Goal: Navigation & Orientation: Find specific page/section

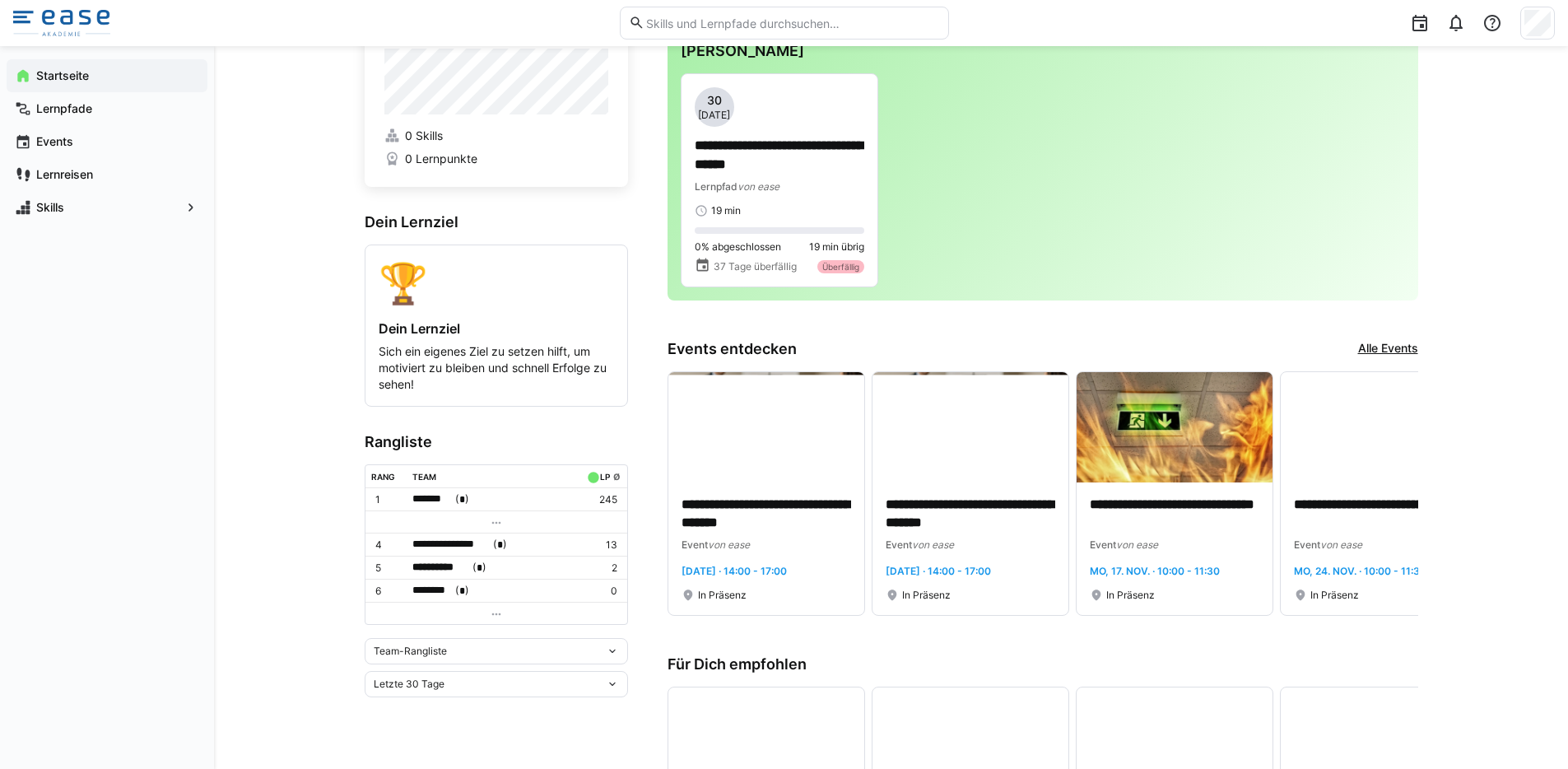
scroll to position [102, 0]
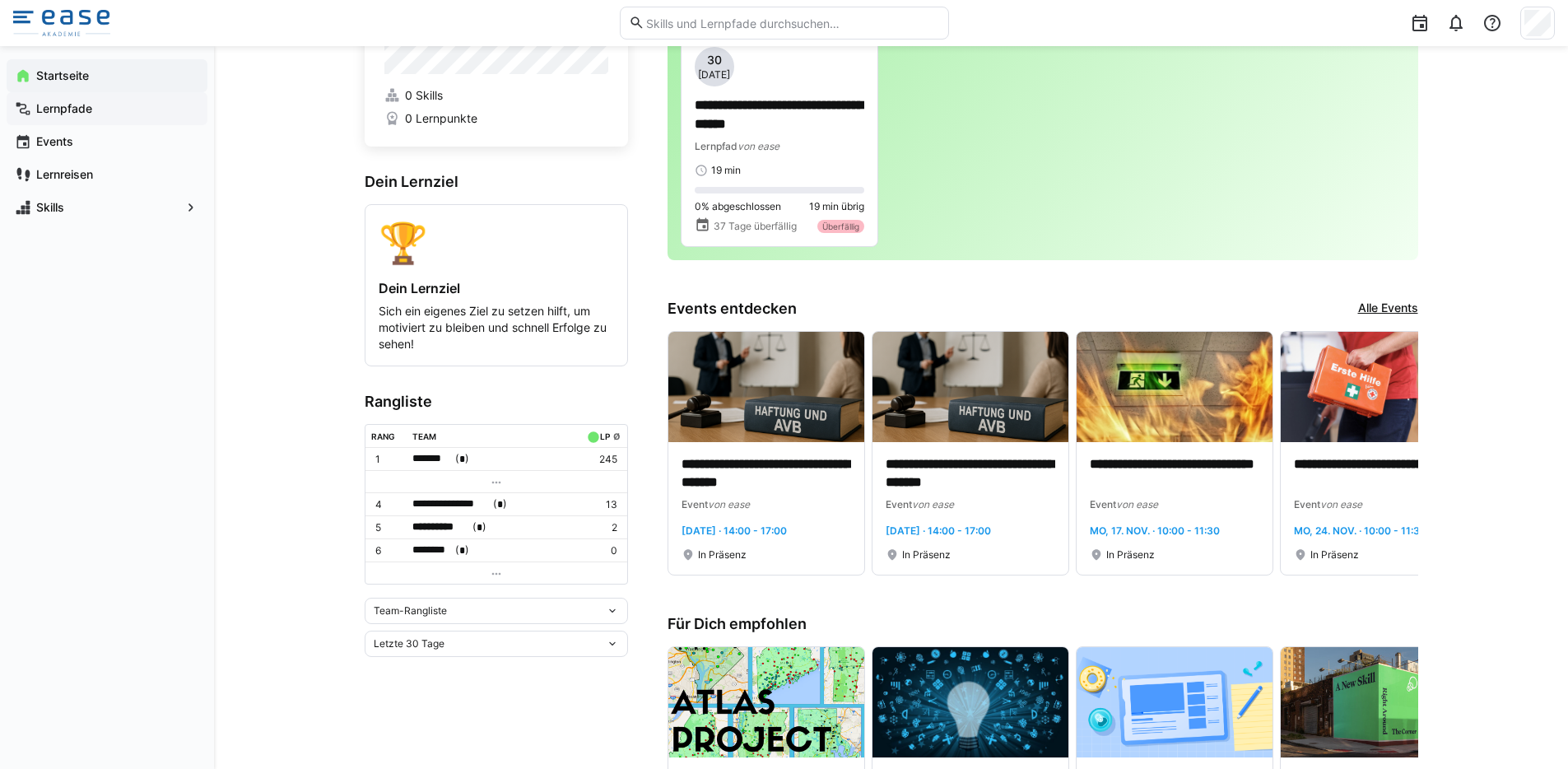
click at [132, 102] on span "Lernpfade" at bounding box center [116, 108] width 166 height 16
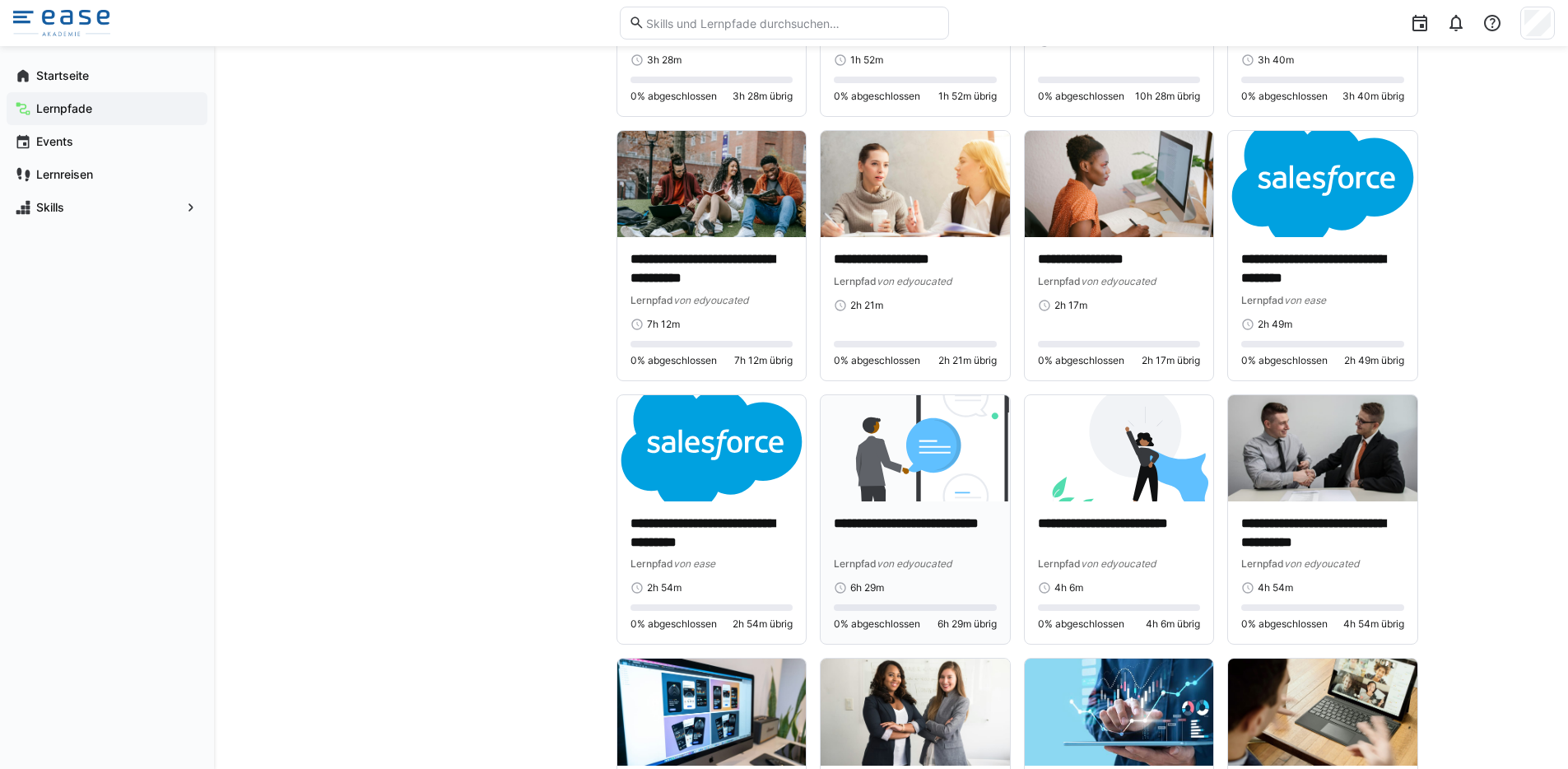
scroll to position [1363, 0]
click at [658, 468] on img at bounding box center [712, 447] width 189 height 106
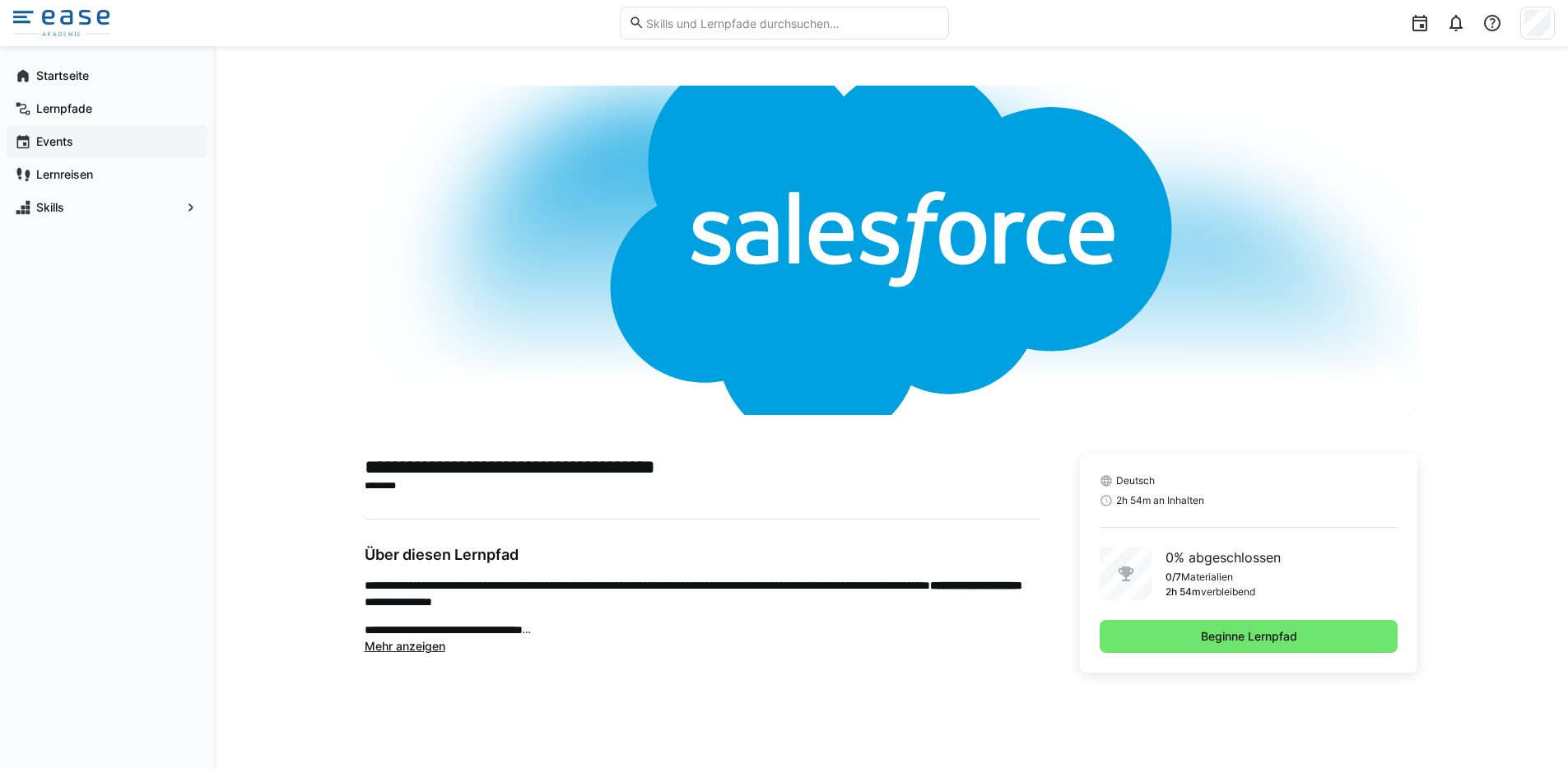
click at [74, 141] on span "Events" at bounding box center [116, 141] width 166 height 16
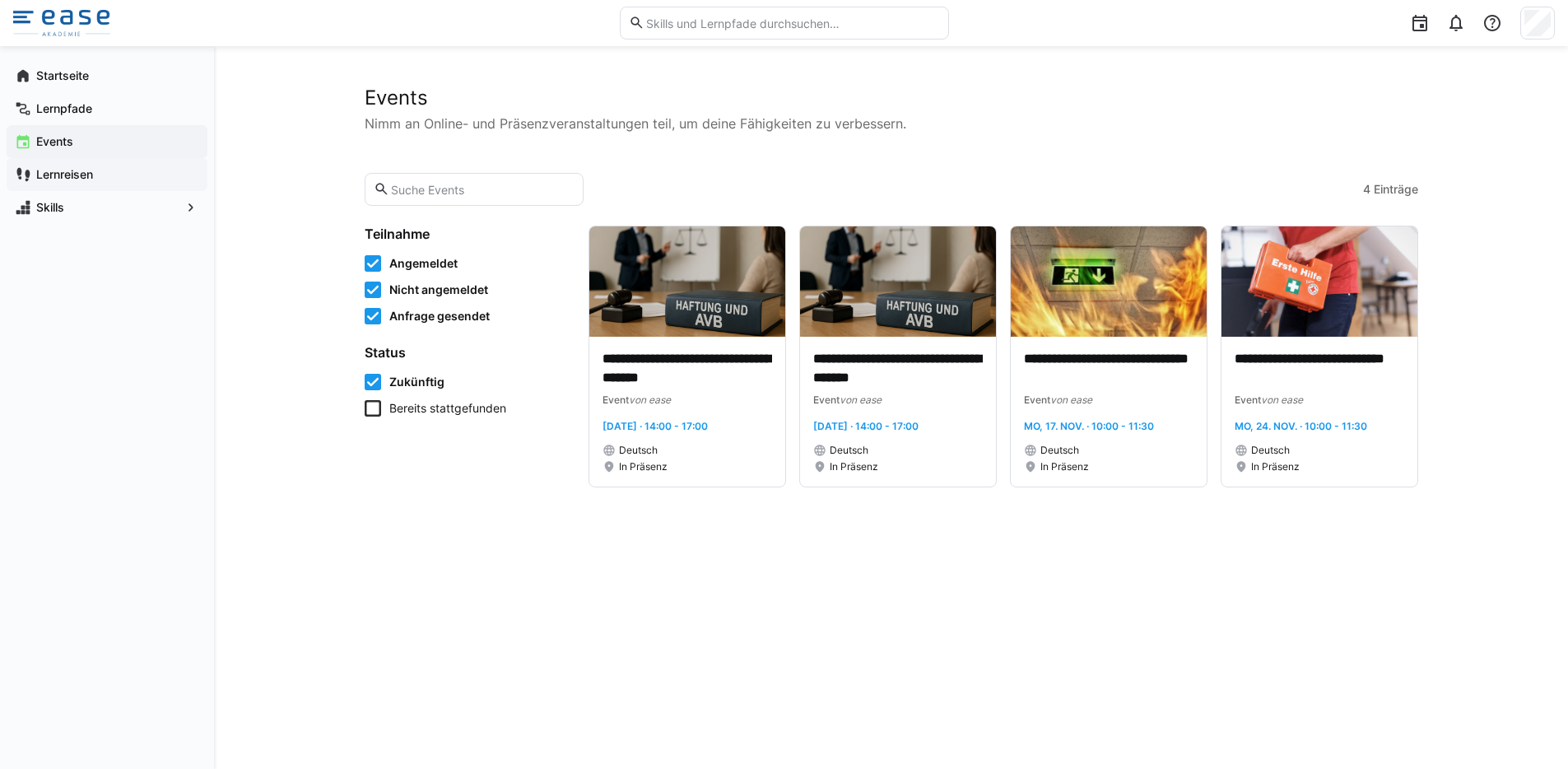
click at [0, 0] on app-navigation-label "Lernreisen" at bounding box center [0, 0] width 0 height 0
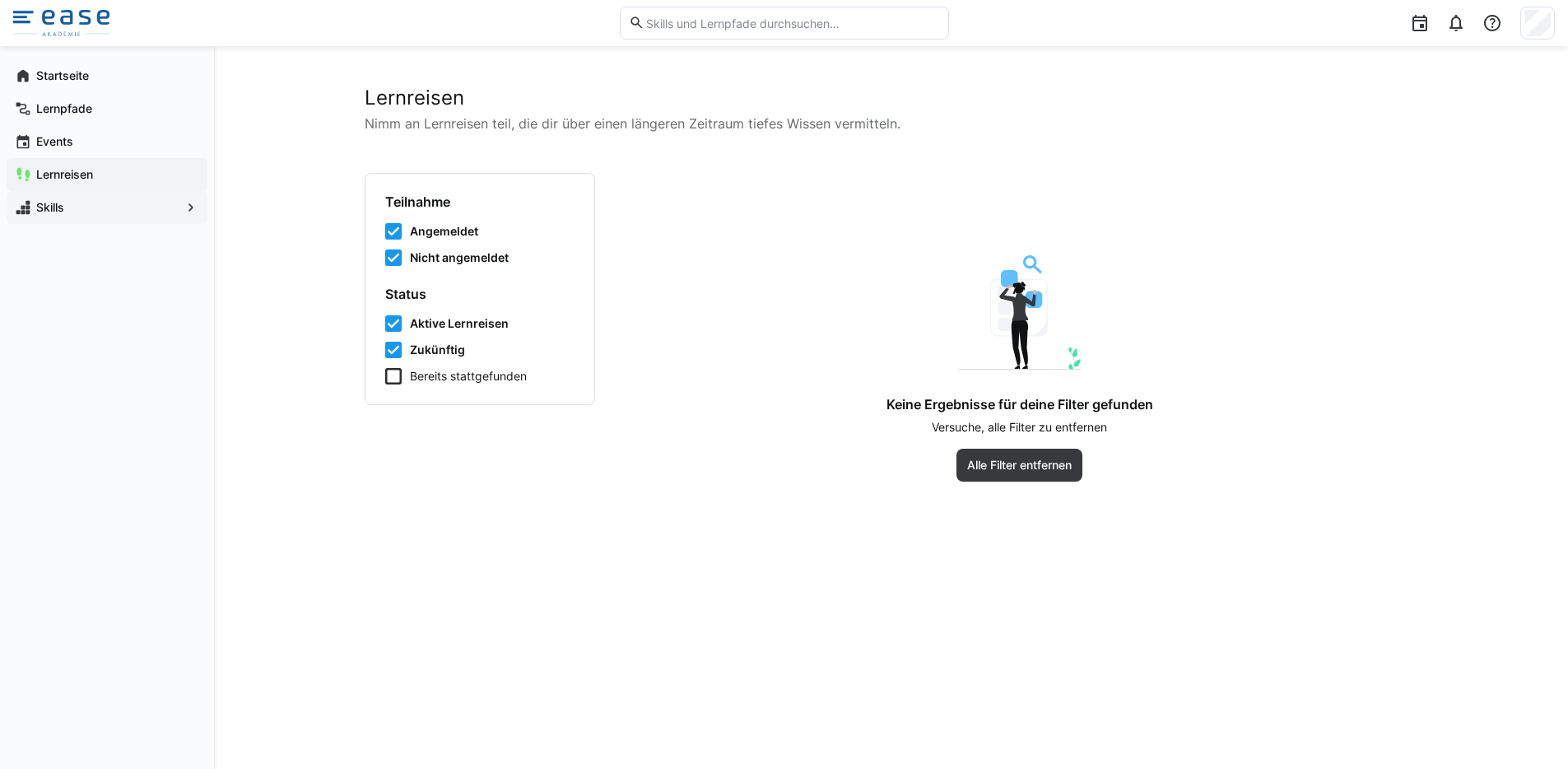
click at [116, 206] on span "Skills" at bounding box center [106, 207] width 147 height 16
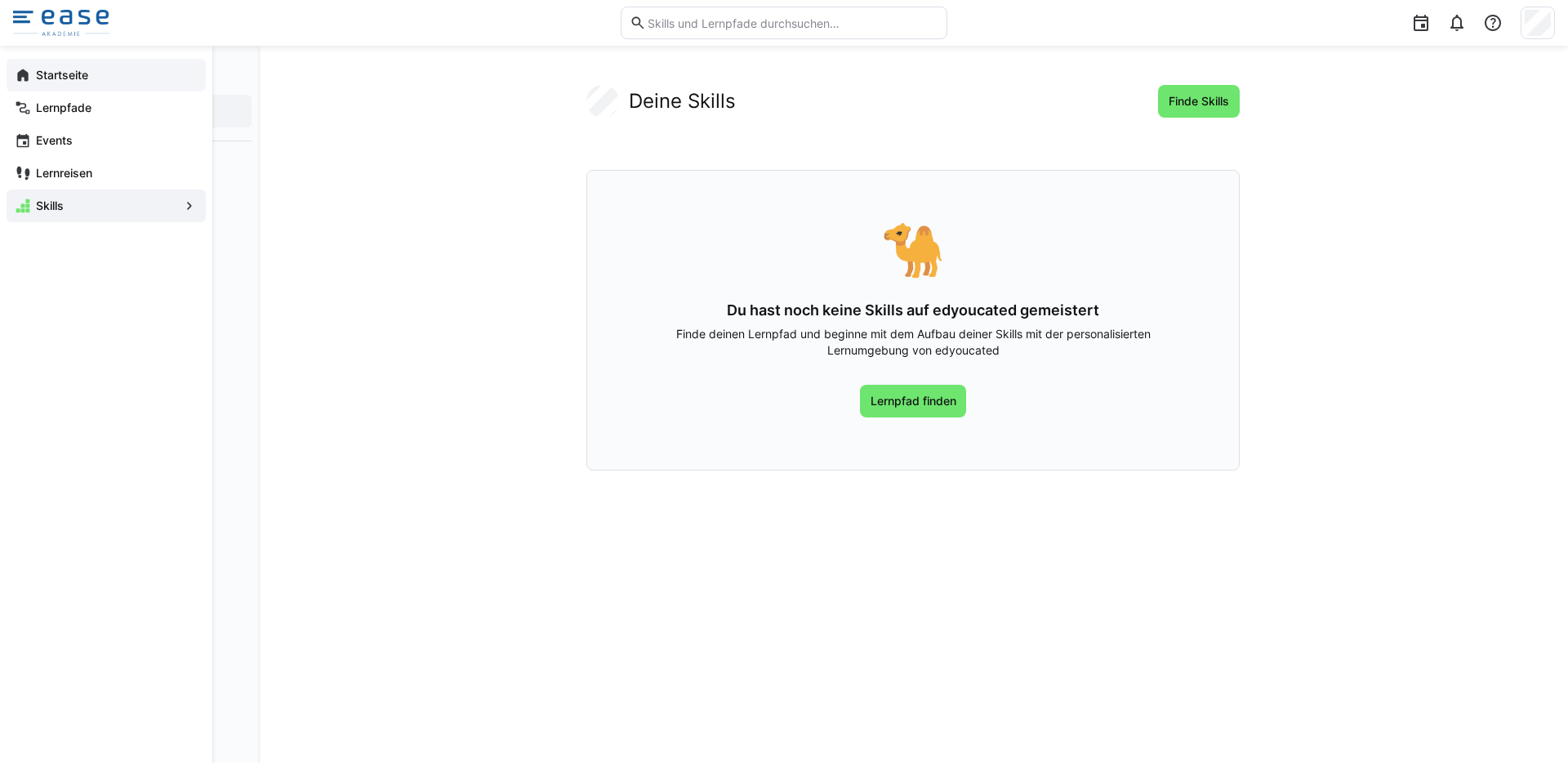
click at [0, 0] on app-navigation-label "Startseite" at bounding box center [0, 0] width 0 height 0
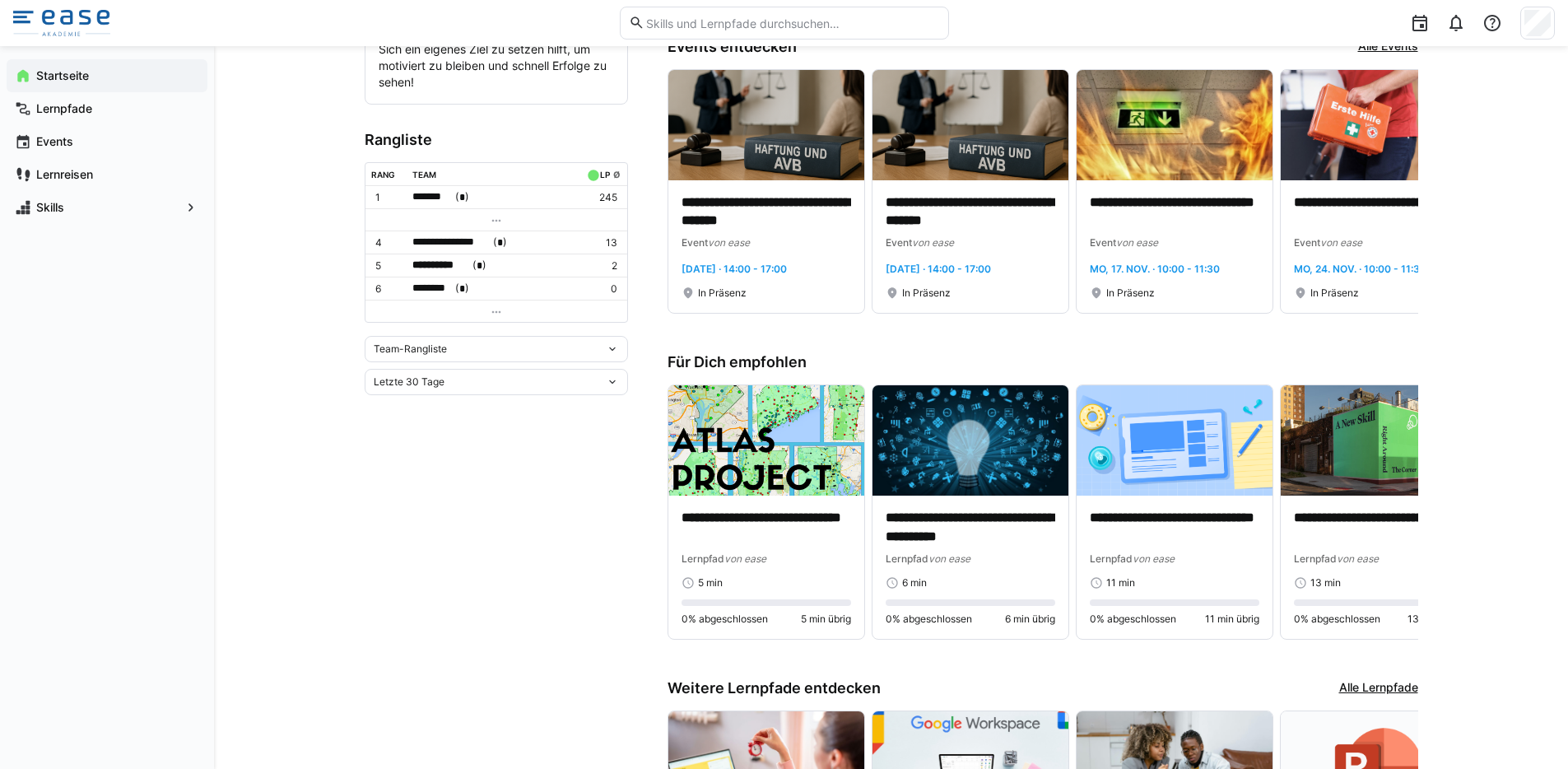
scroll to position [365, 0]
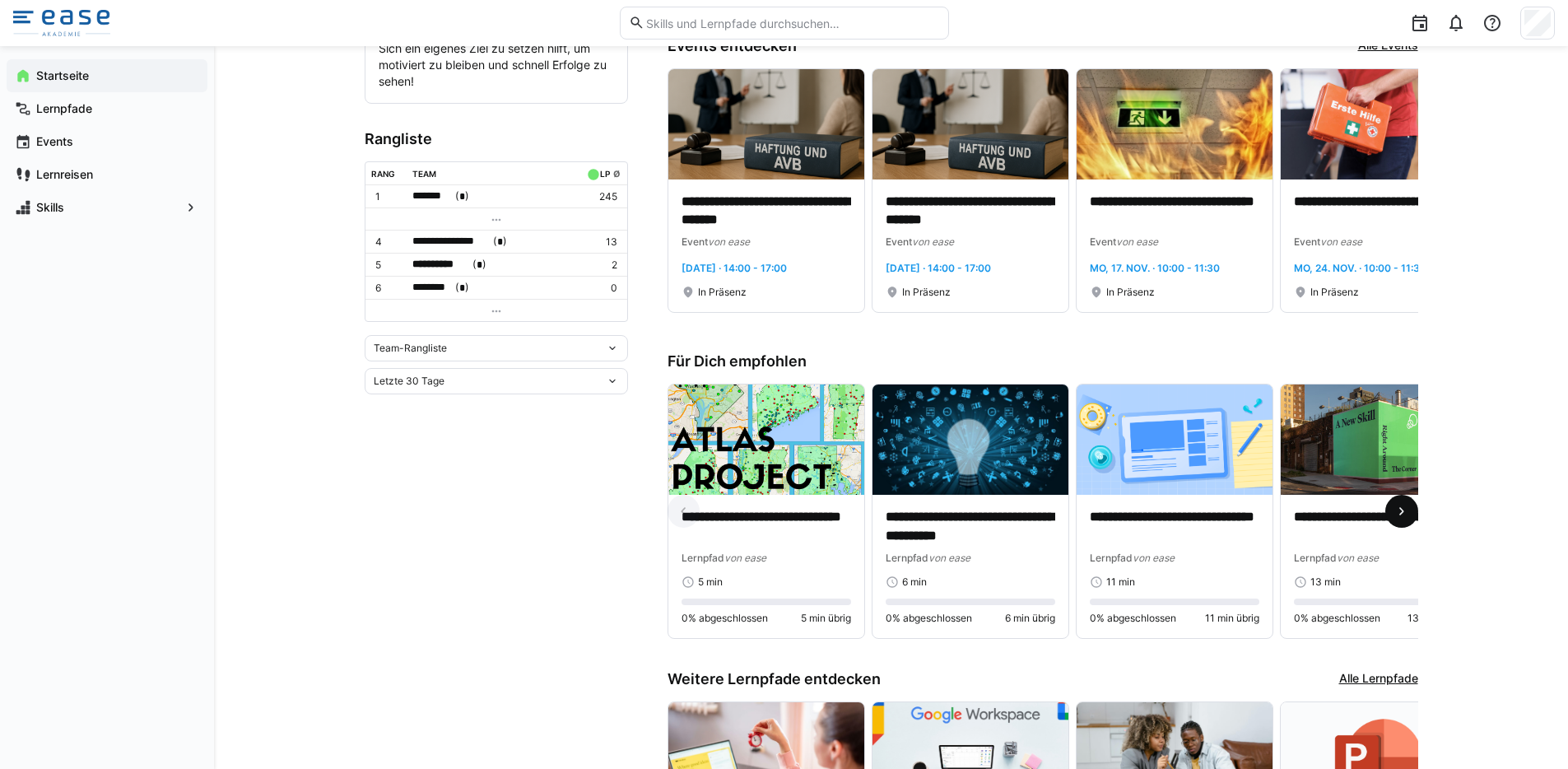
click at [1412, 511] on span at bounding box center [1401, 511] width 33 height 33
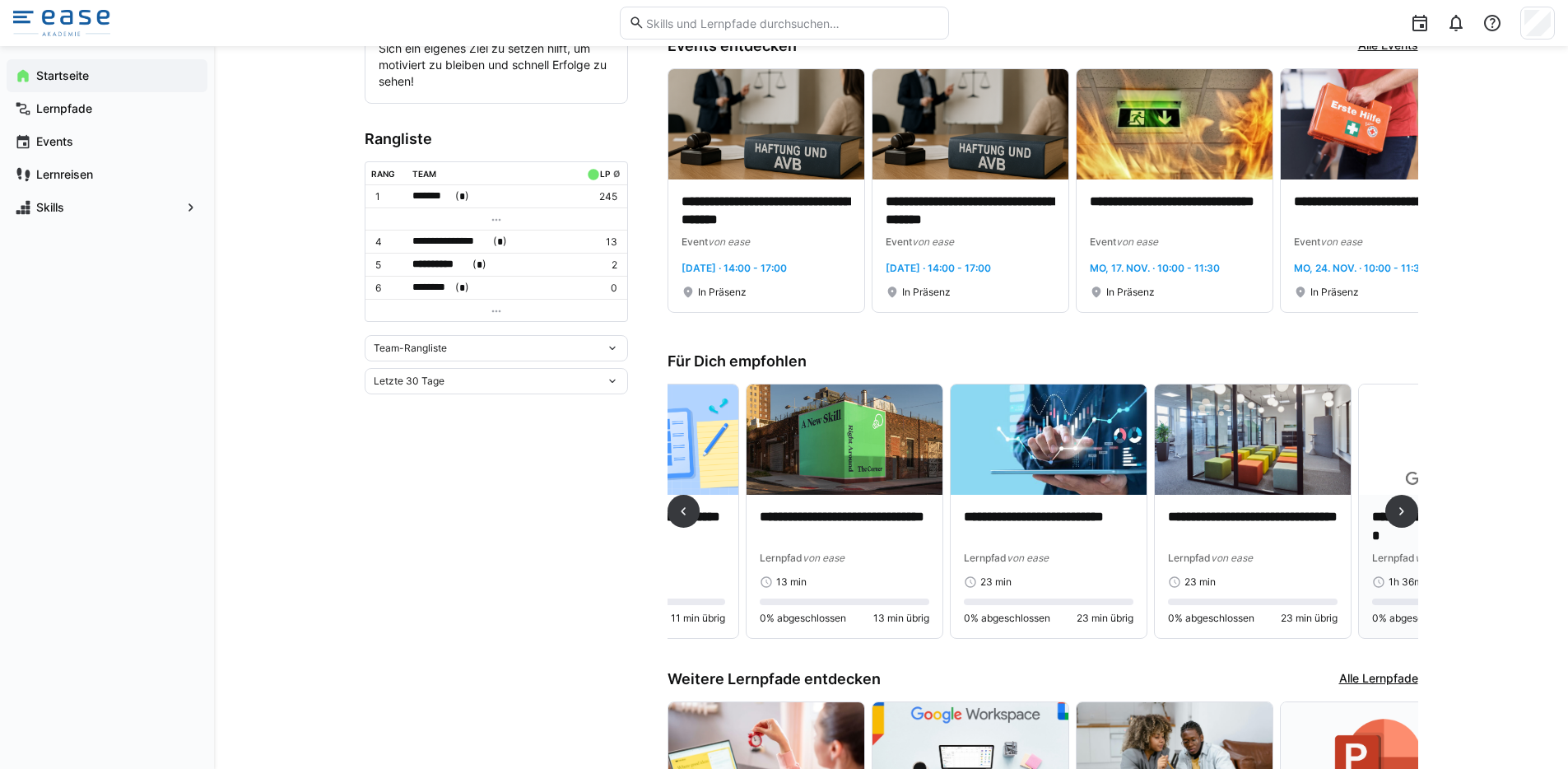
scroll to position [0, 612]
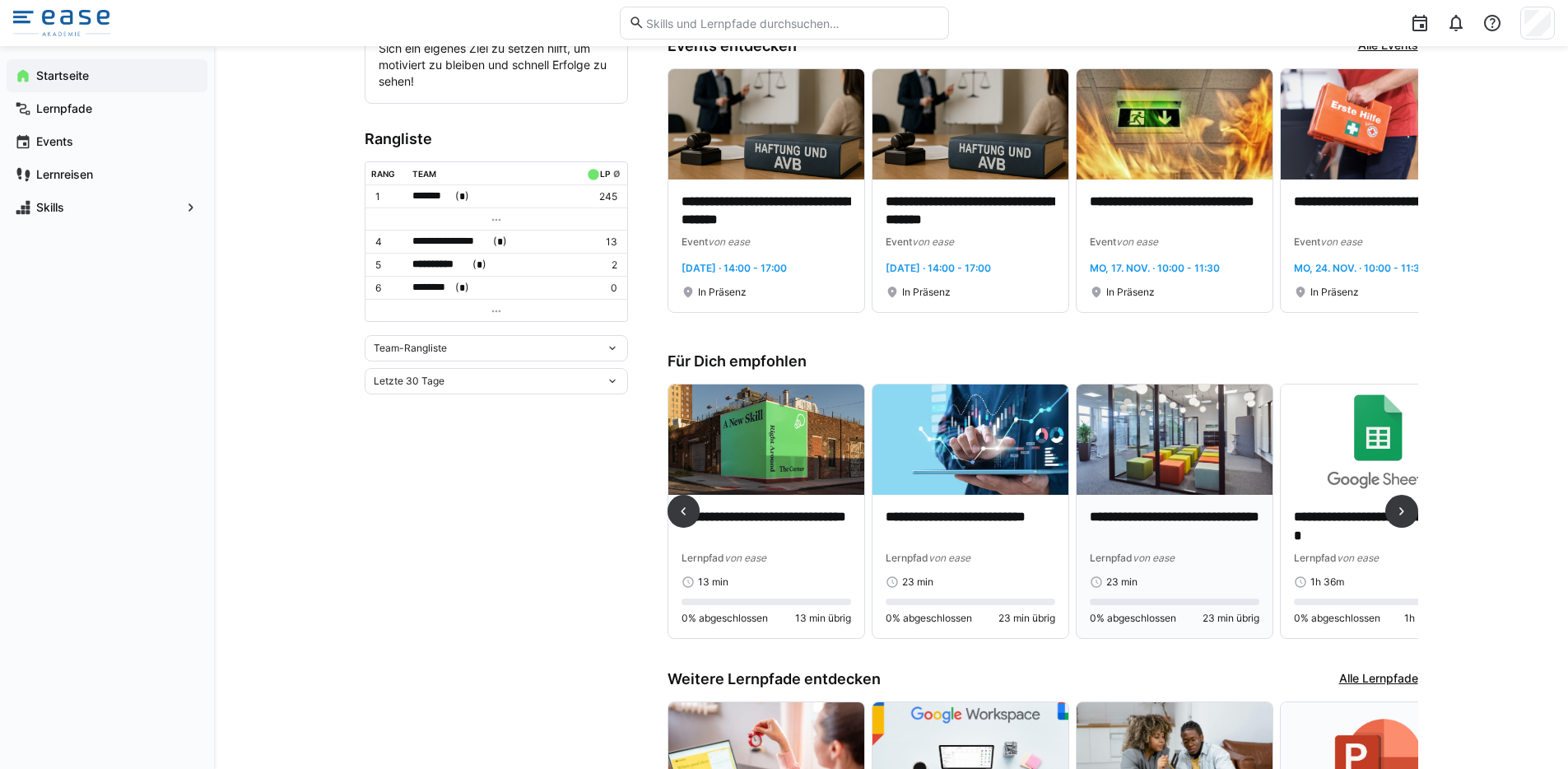
click at [1130, 503] on div "**********" at bounding box center [1174, 565] width 196 height 143
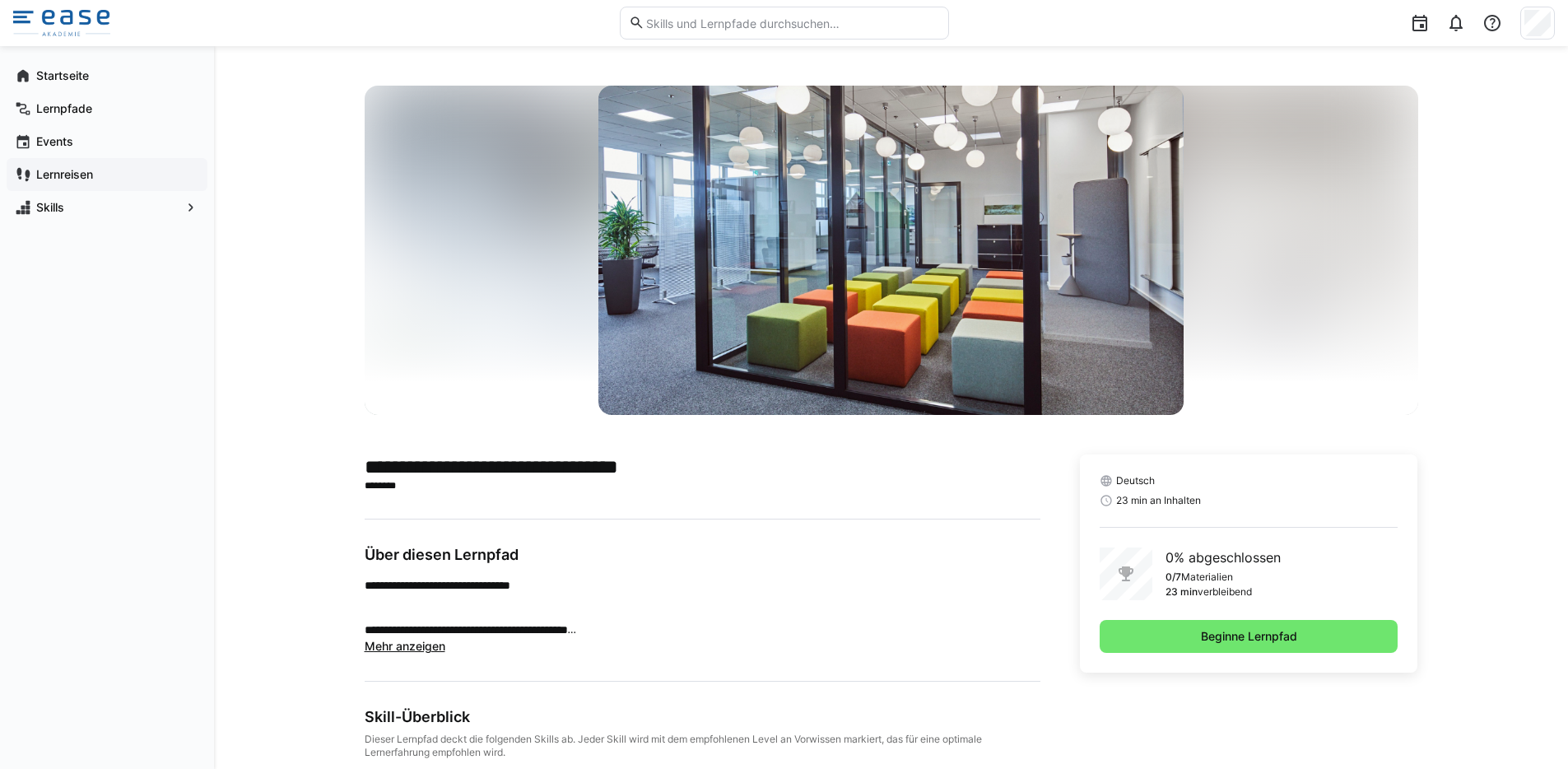
click at [0, 0] on app-navigation-label "Lernreisen" at bounding box center [0, 0] width 0 height 0
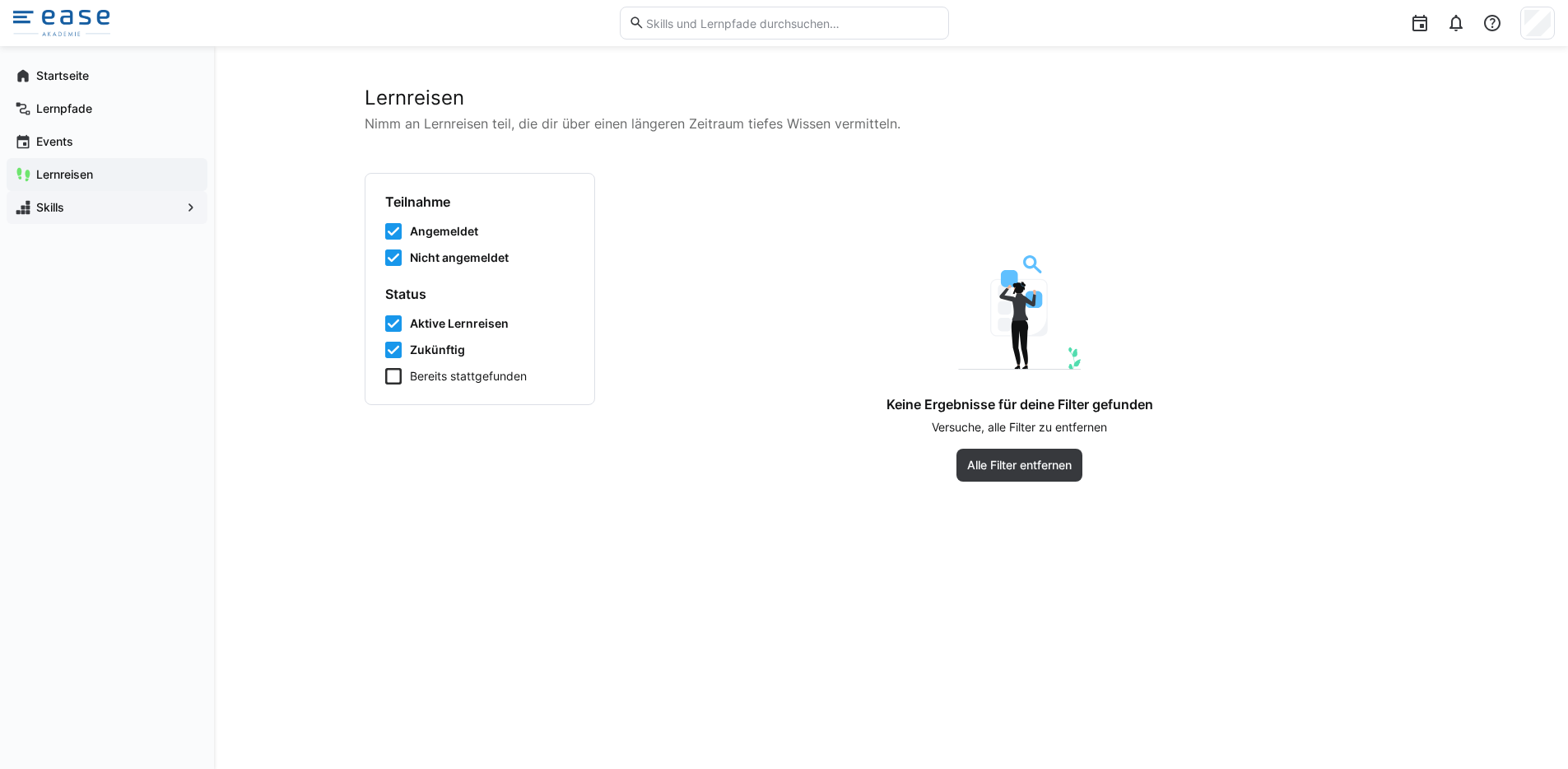
click at [80, 197] on div "Skills" at bounding box center [106, 207] width 201 height 33
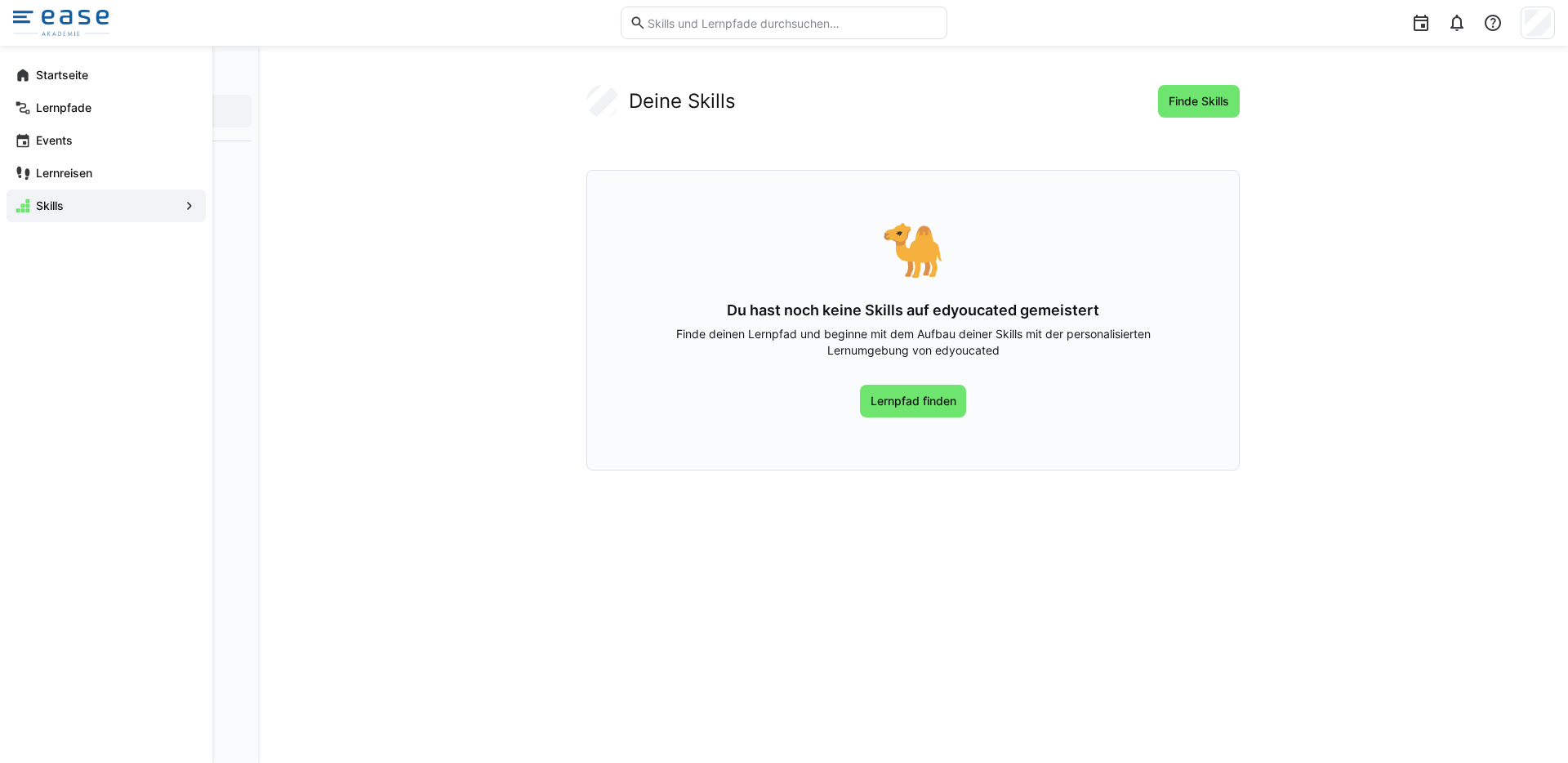
click at [203, 206] on div "Skills" at bounding box center [106, 206] width 200 height 33
click at [191, 208] on eds-icon at bounding box center [190, 206] width 16 height 16
click at [7, 72] on div "Startseite" at bounding box center [106, 75] width 200 height 33
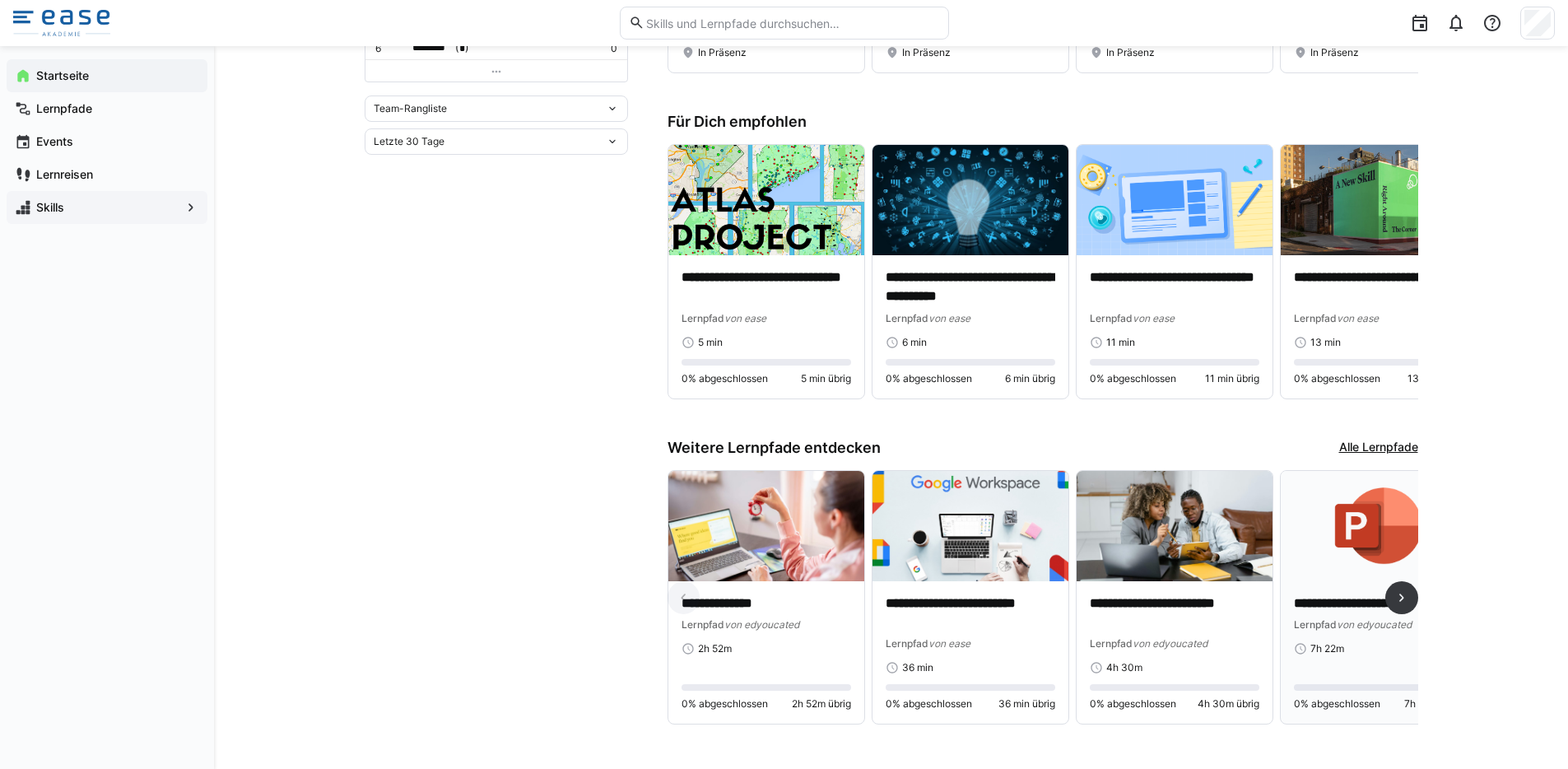
scroll to position [600, 0]
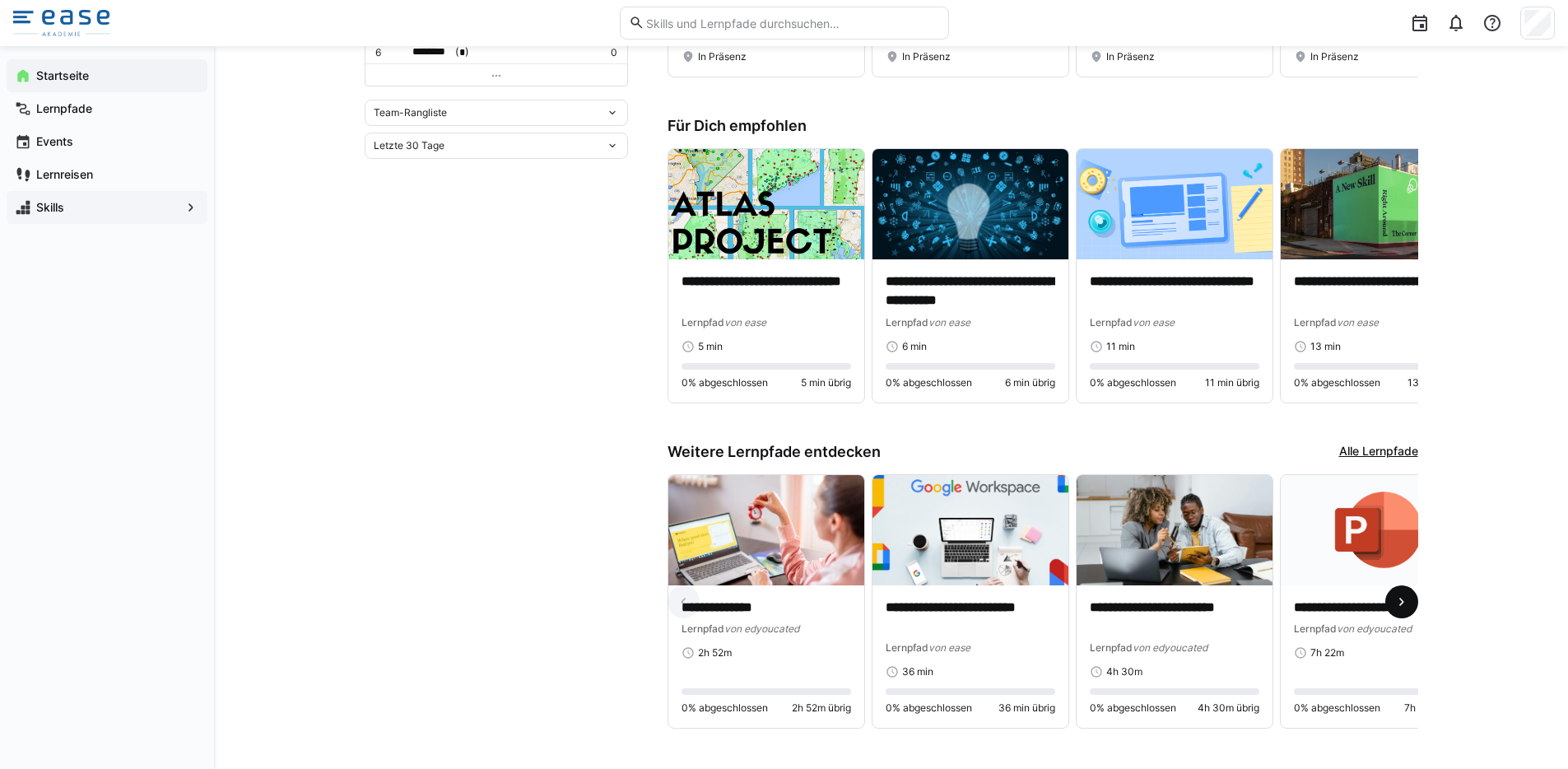
click at [1400, 603] on eds-icon at bounding box center [1401, 602] width 16 height 16
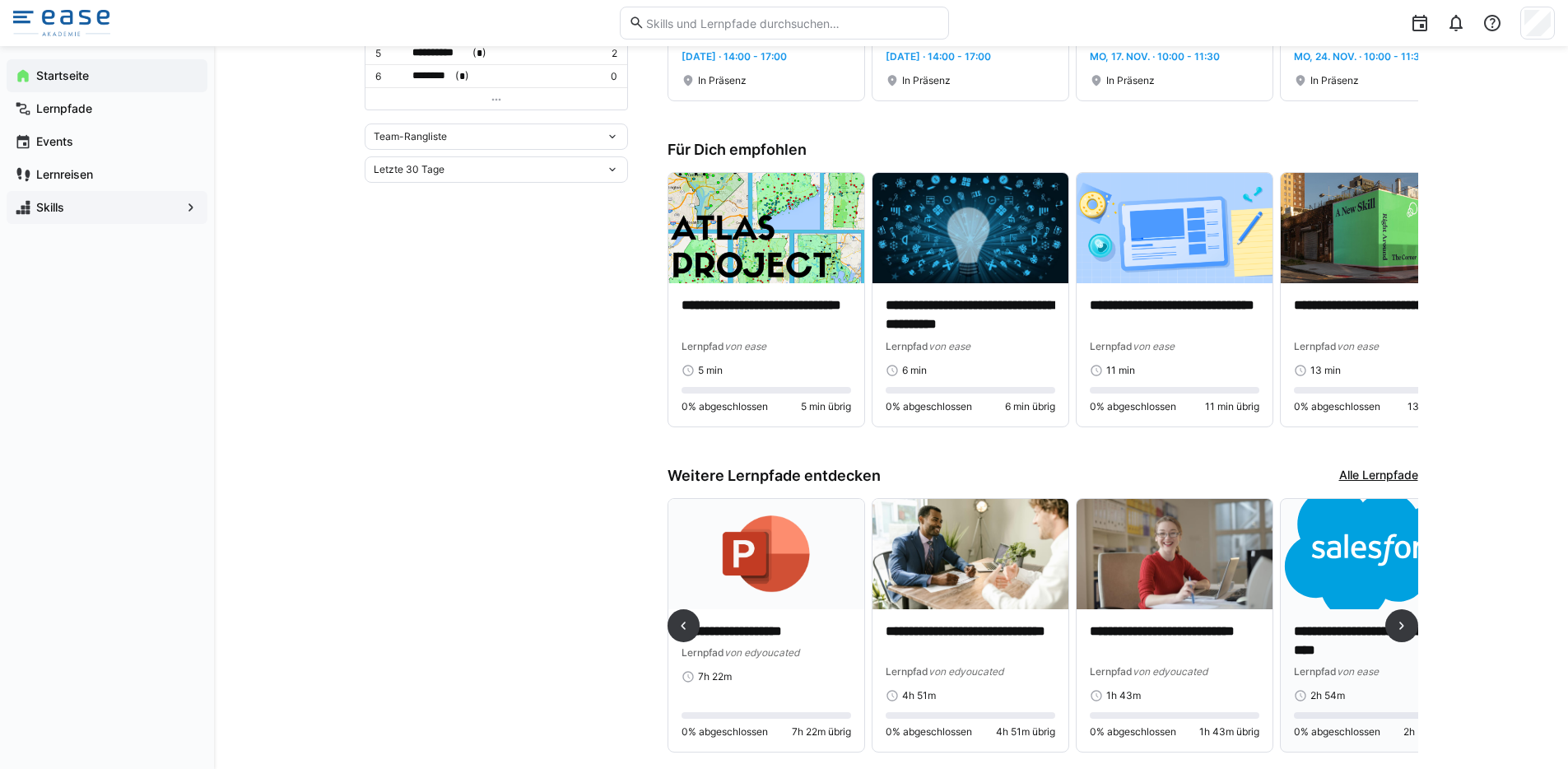
scroll to position [622, 0]
